Goal: Check status: Check status

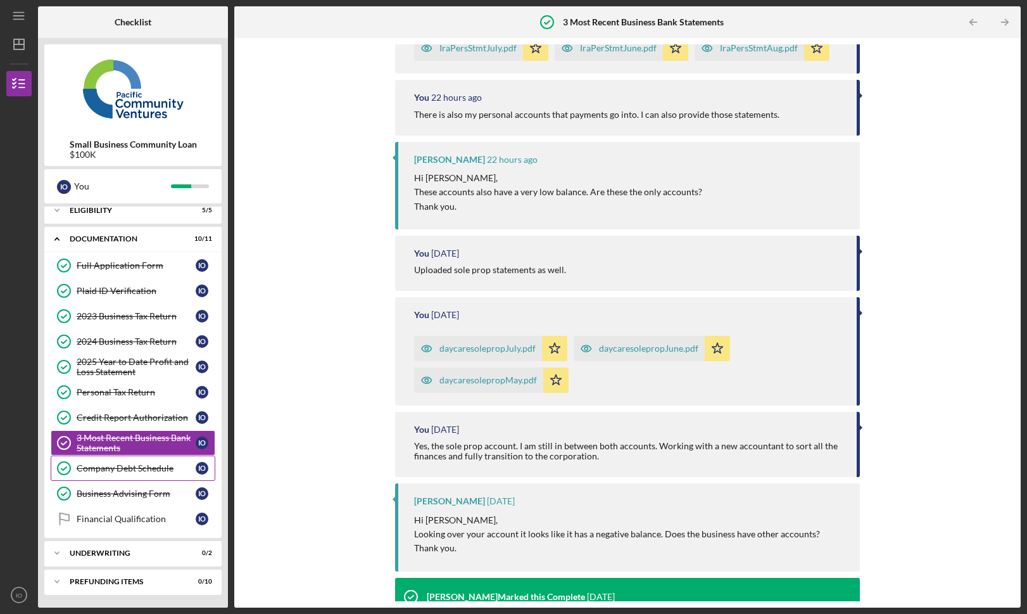
scroll to position [8, 0]
click at [99, 497] on div "Business Advising Form" at bounding box center [136, 493] width 119 height 10
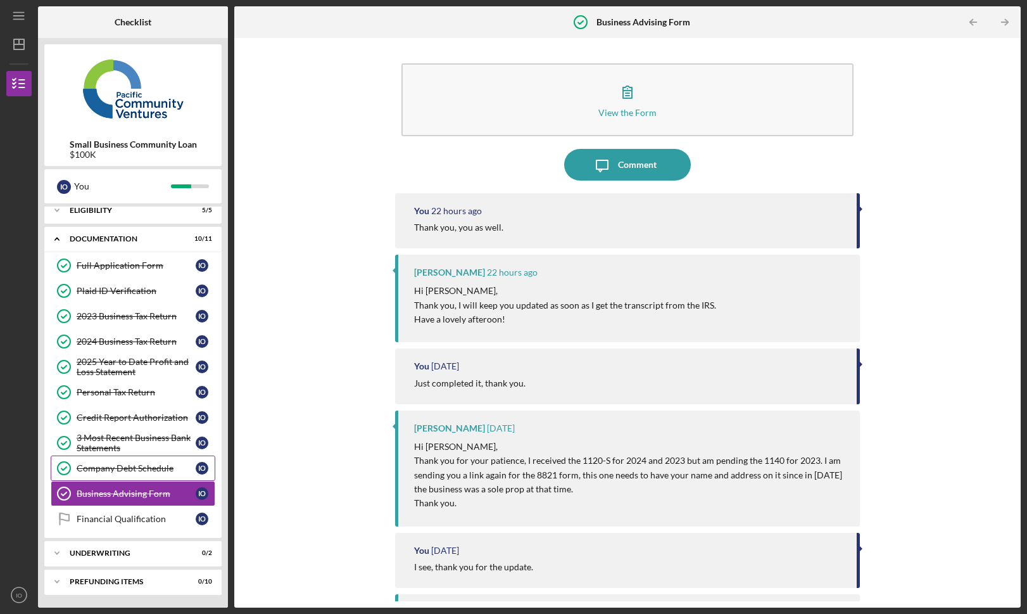
click at [157, 475] on link "Company Debt Schedule Company Debt Schedule I O" at bounding box center [133, 467] width 165 height 25
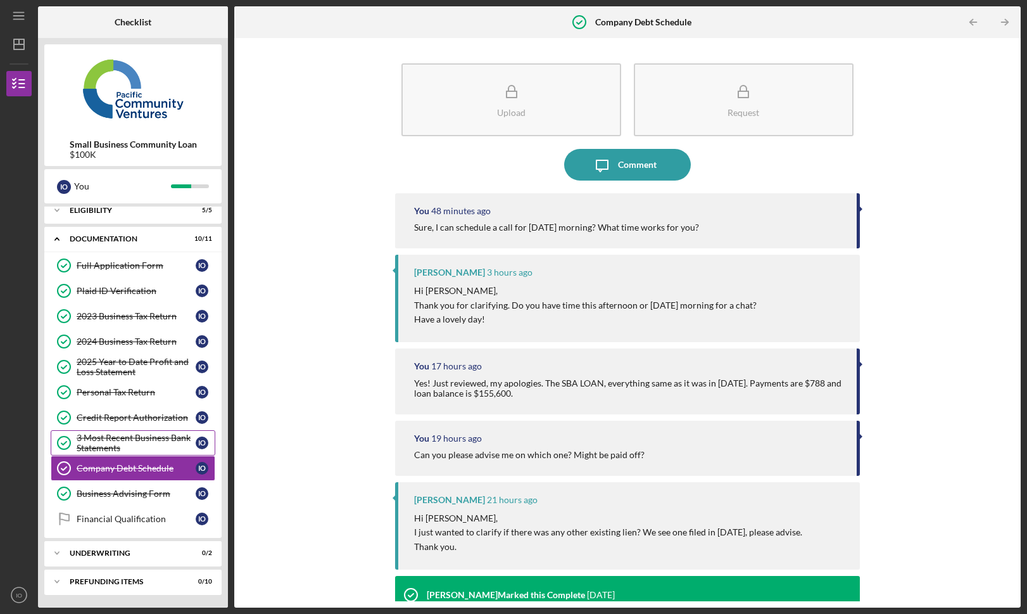
click at [139, 440] on div "3 Most Recent Business Bank Statements" at bounding box center [136, 443] width 119 height 20
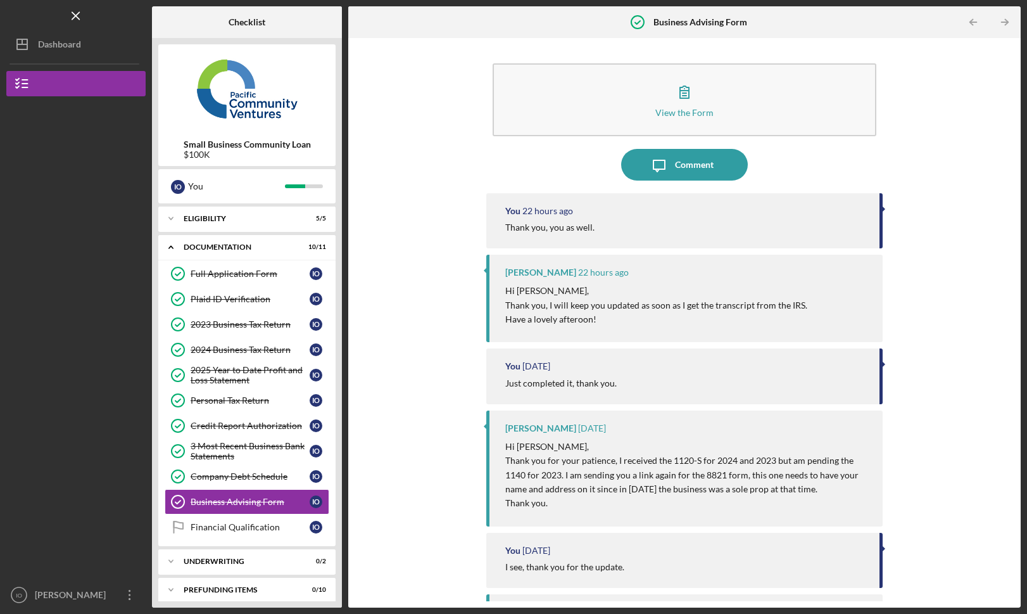
scroll to position [8, 0]
